Goal: Obtain resource: Download file/media

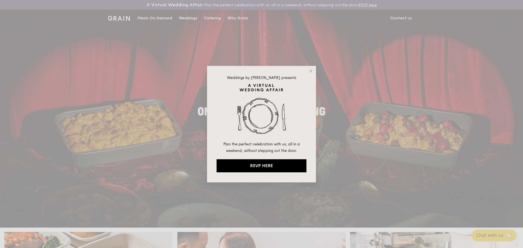
click at [305, 69] on div "Weddings by Grain presents Plan the perfect celebration with us, all in a weeke…" at bounding box center [261, 124] width 109 height 117
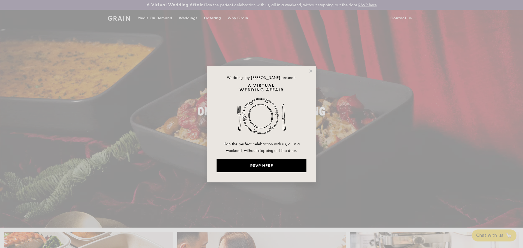
click at [314, 71] on div "Weddings by Grain presents Plan the perfect celebration with us, all in a weeke…" at bounding box center [261, 124] width 109 height 117
click at [309, 74] on div "Weddings by Grain presents Plan the perfect celebration with us, all in a weeke…" at bounding box center [261, 124] width 109 height 117
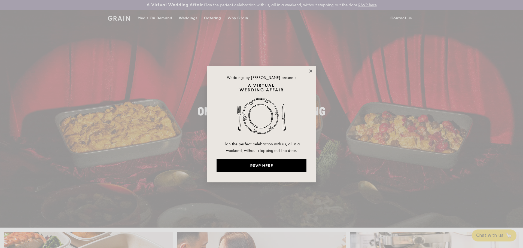
click at [311, 71] on icon at bounding box center [310, 70] width 3 height 3
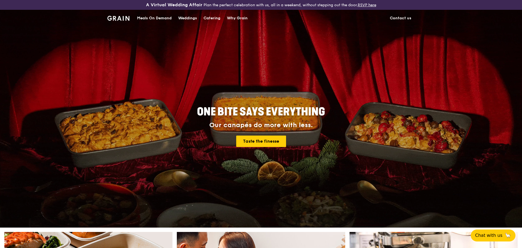
click at [209, 15] on div "Catering" at bounding box center [211, 18] width 17 height 16
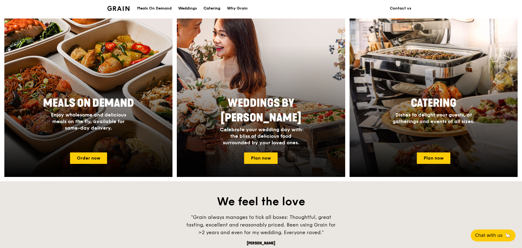
scroll to position [245, 0]
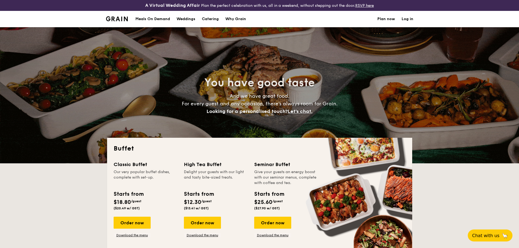
select select
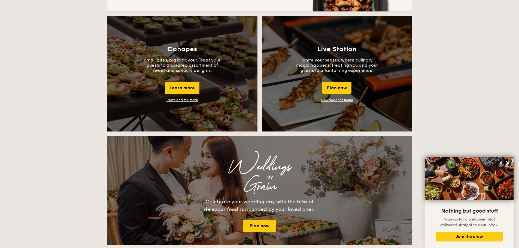
scroll to position [476, 0]
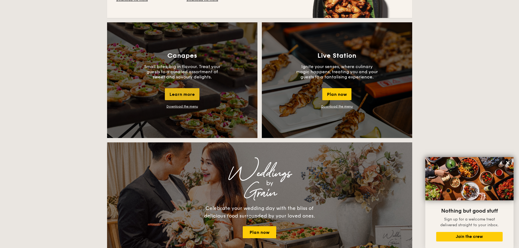
click at [196, 96] on div "Learn more" at bounding box center [182, 94] width 35 height 12
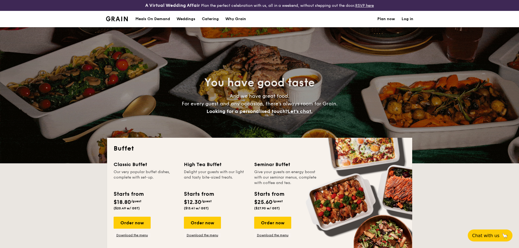
select select
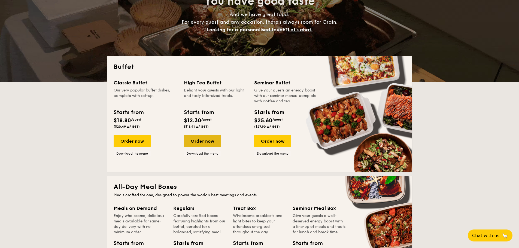
scroll to position [163, 0]
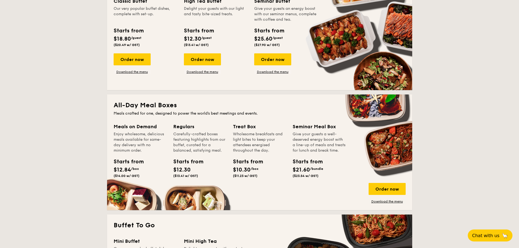
drag, startPoint x: 241, startPoint y: 131, endPoint x: 255, endPoint y: 169, distance: 40.8
click at [255, 169] on div "Treat Box Wholesome breakfasts and light bites to keep your attendees energised…" at bounding box center [259, 151] width 53 height 57
click at [255, 189] on div "Treat Box Wholesome breakfasts and light bites to keep your attendees energised…" at bounding box center [263, 158] width 60 height 70
drag, startPoint x: 245, startPoint y: 135, endPoint x: 245, endPoint y: 155, distance: 20.2
click at [245, 155] on div "Treat Box Wholesome breakfasts and light bites to keep your attendees energised…" at bounding box center [259, 151] width 53 height 57
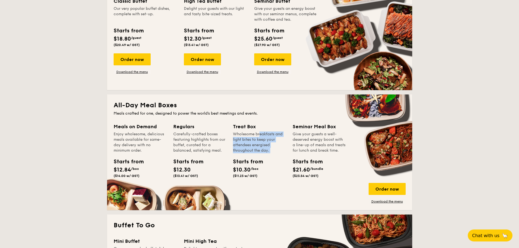
click at [248, 166] on div "Starts from $10.30 /box ($11.23 w/ GST)" at bounding box center [245, 168] width 25 height 20
drag, startPoint x: 278, startPoint y: 174, endPoint x: 238, endPoint y: 129, distance: 59.4
click at [238, 129] on div "Treat Box Wholesome breakfasts and light bites to keep your attendees energised…" at bounding box center [259, 151] width 53 height 57
click at [255, 143] on div "Wholesome breakfasts and light bites to keep your attendees energised throughou…" at bounding box center [259, 143] width 53 height 22
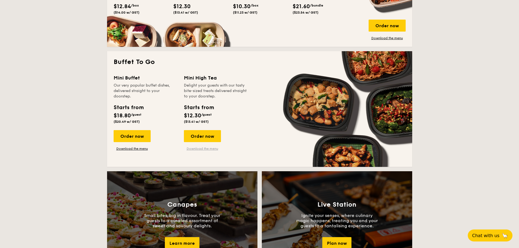
click at [202, 149] on link "Download the menu" at bounding box center [202, 149] width 37 height 4
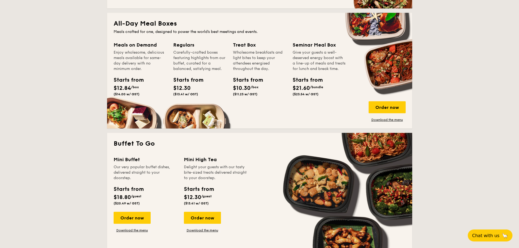
scroll to position [163, 0]
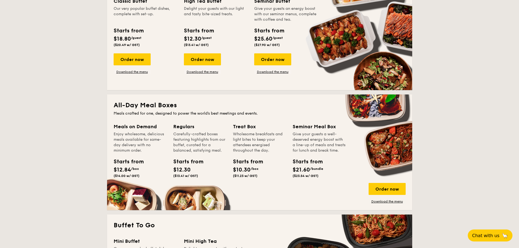
drag, startPoint x: 239, startPoint y: 163, endPoint x: 238, endPoint y: 168, distance: 4.4
click at [238, 168] on span "$10.30" at bounding box center [242, 170] width 18 height 7
click at [247, 179] on div "Starts from $10.30 /box ($11.23 w/ GST)" at bounding box center [259, 169] width 57 height 22
click at [399, 202] on link "Download the menu" at bounding box center [387, 201] width 37 height 4
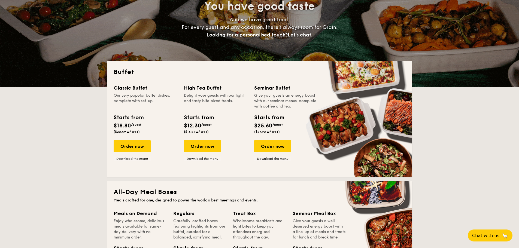
scroll to position [82, 0]
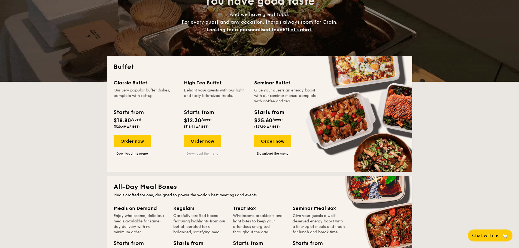
click at [201, 153] on link "Download the menu" at bounding box center [202, 153] width 37 height 4
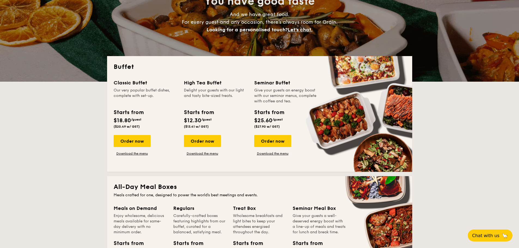
scroll to position [0, 0]
